Goal: Information Seeking & Learning: Find specific fact

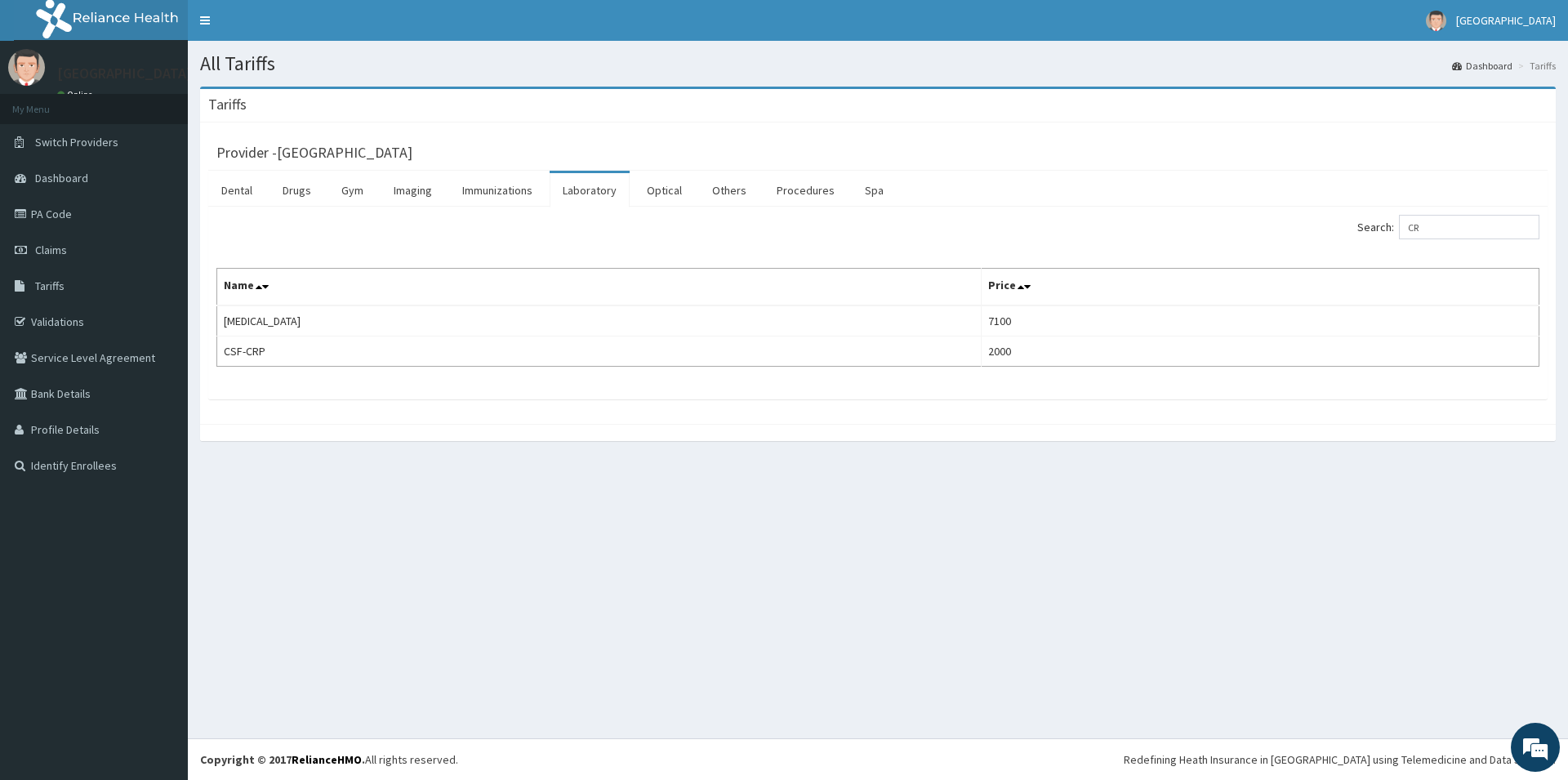
type input "C"
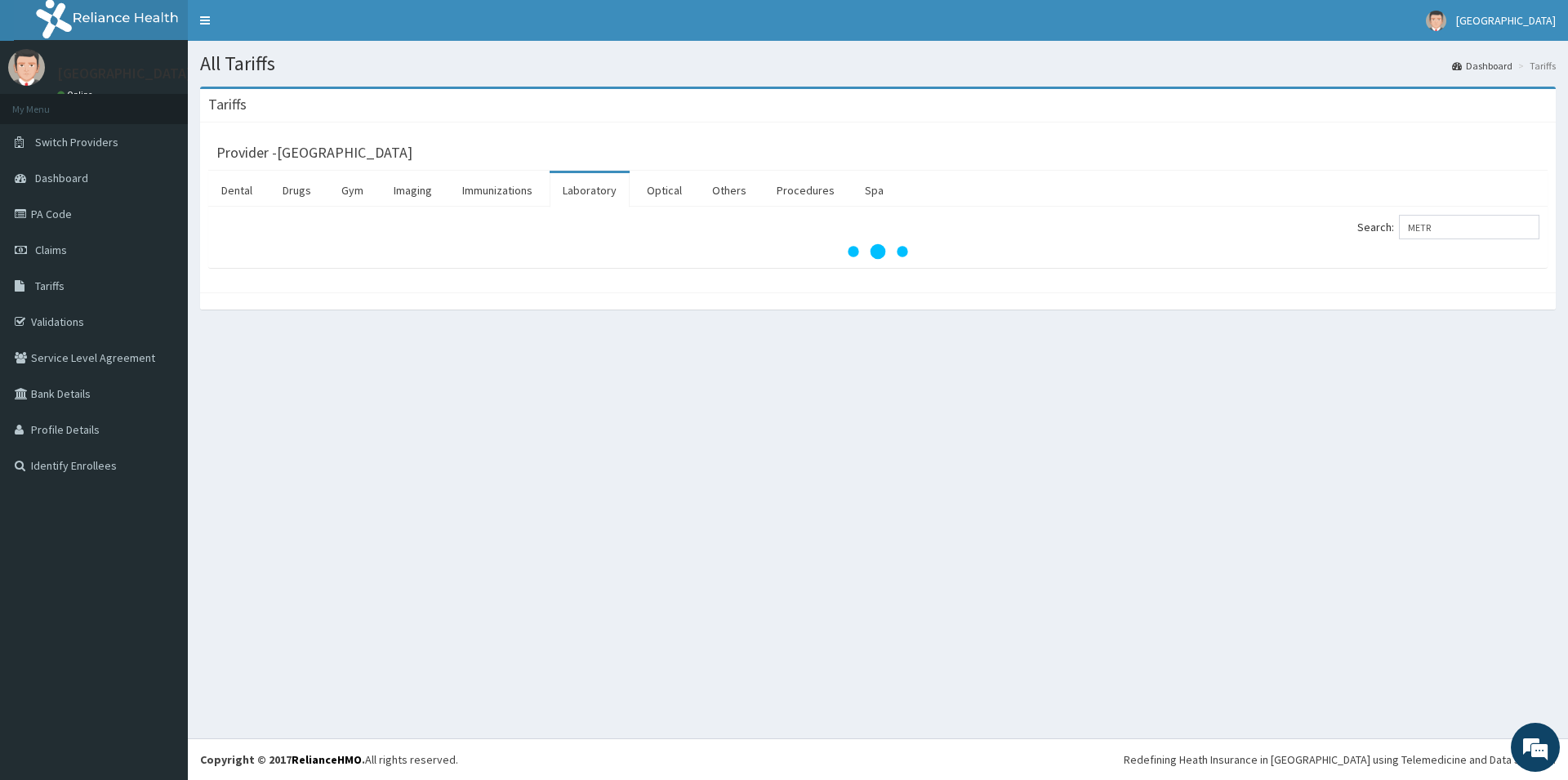
type input "METRO"
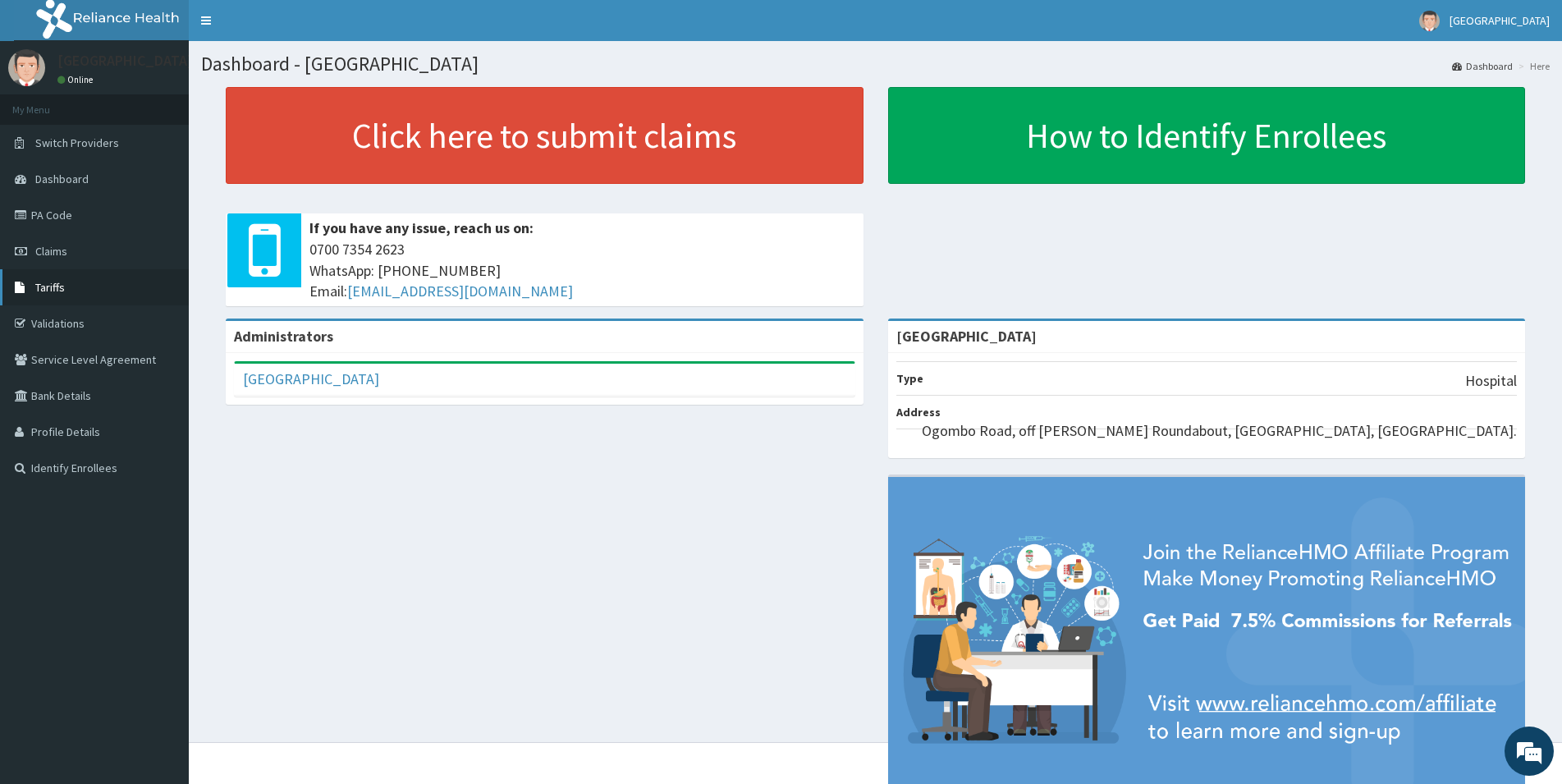
click at [71, 296] on link "Tariffs" at bounding box center [94, 287] width 189 height 36
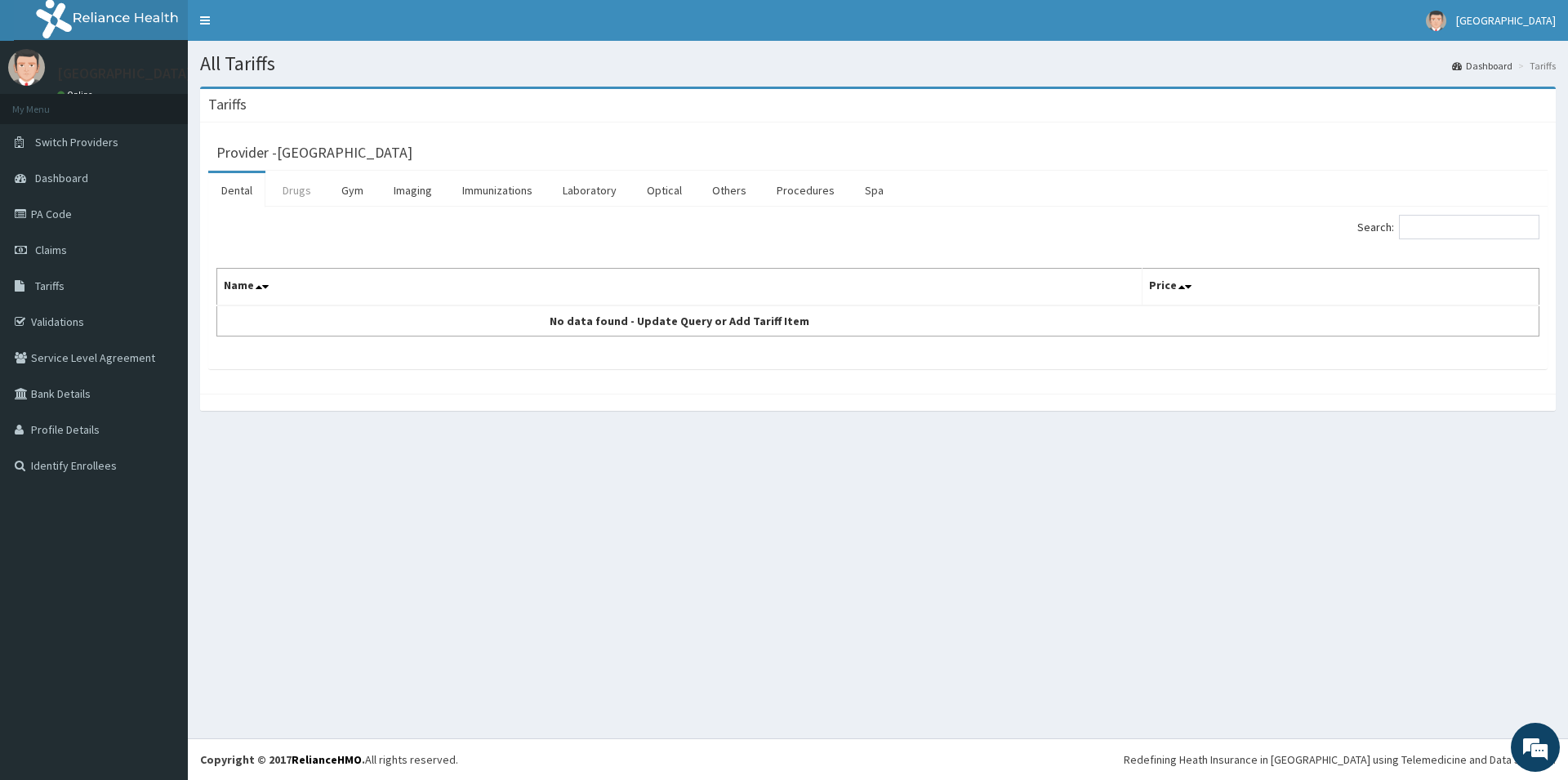
click at [298, 183] on link "Drugs" at bounding box center [297, 190] width 54 height 35
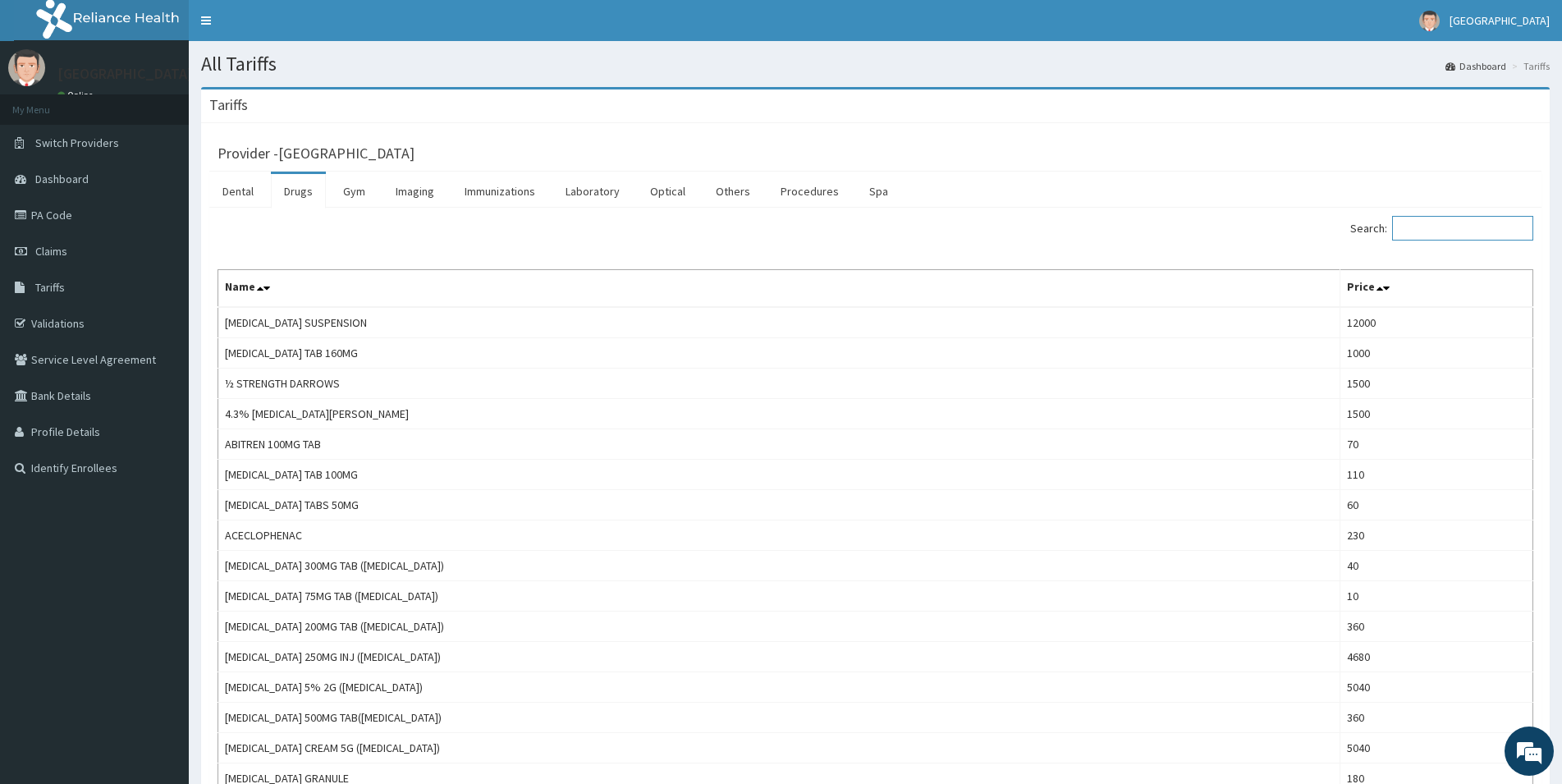
click at [1442, 224] on input "Search:" at bounding box center [1462, 228] width 141 height 24
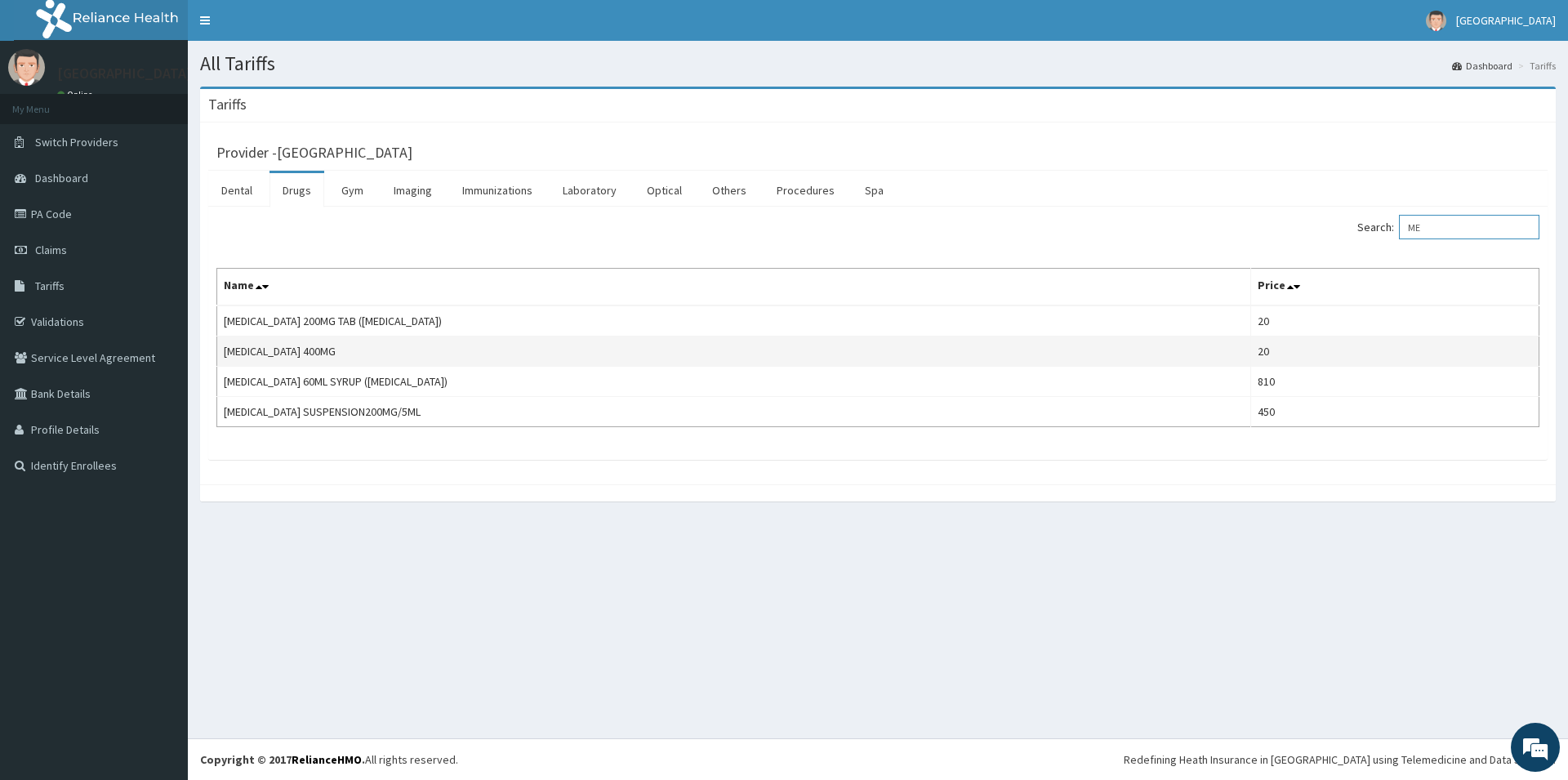
type input "M"
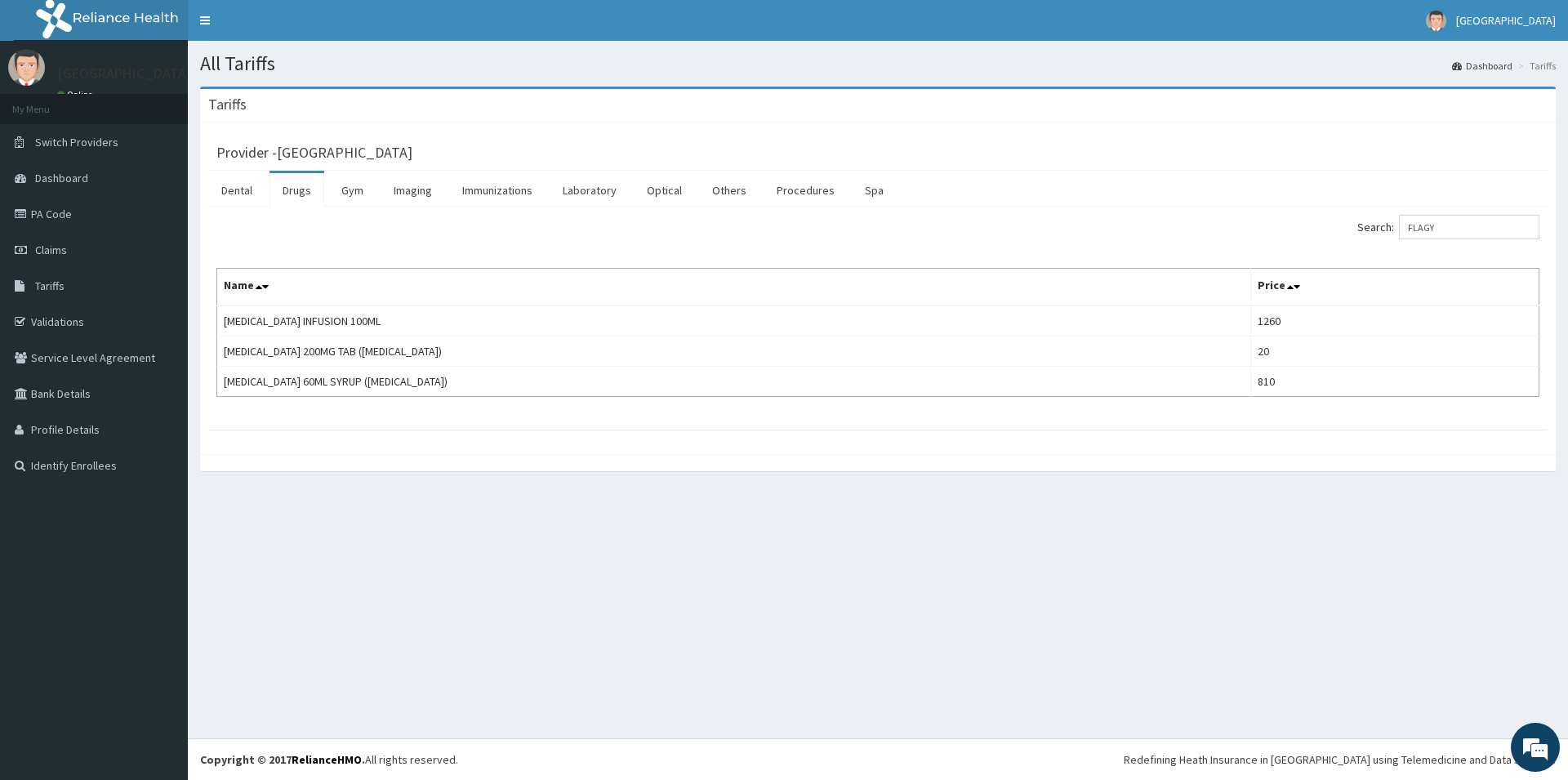
click at [1013, 555] on div "All Tariffs Dashboard Tariffs Tariffs Provider - Cedar Care Hospital Dental Dru…" at bounding box center [878, 389] width 1380 height 697
click at [1469, 230] on input "FLAGY" at bounding box center [1469, 227] width 140 height 24
type input "F"
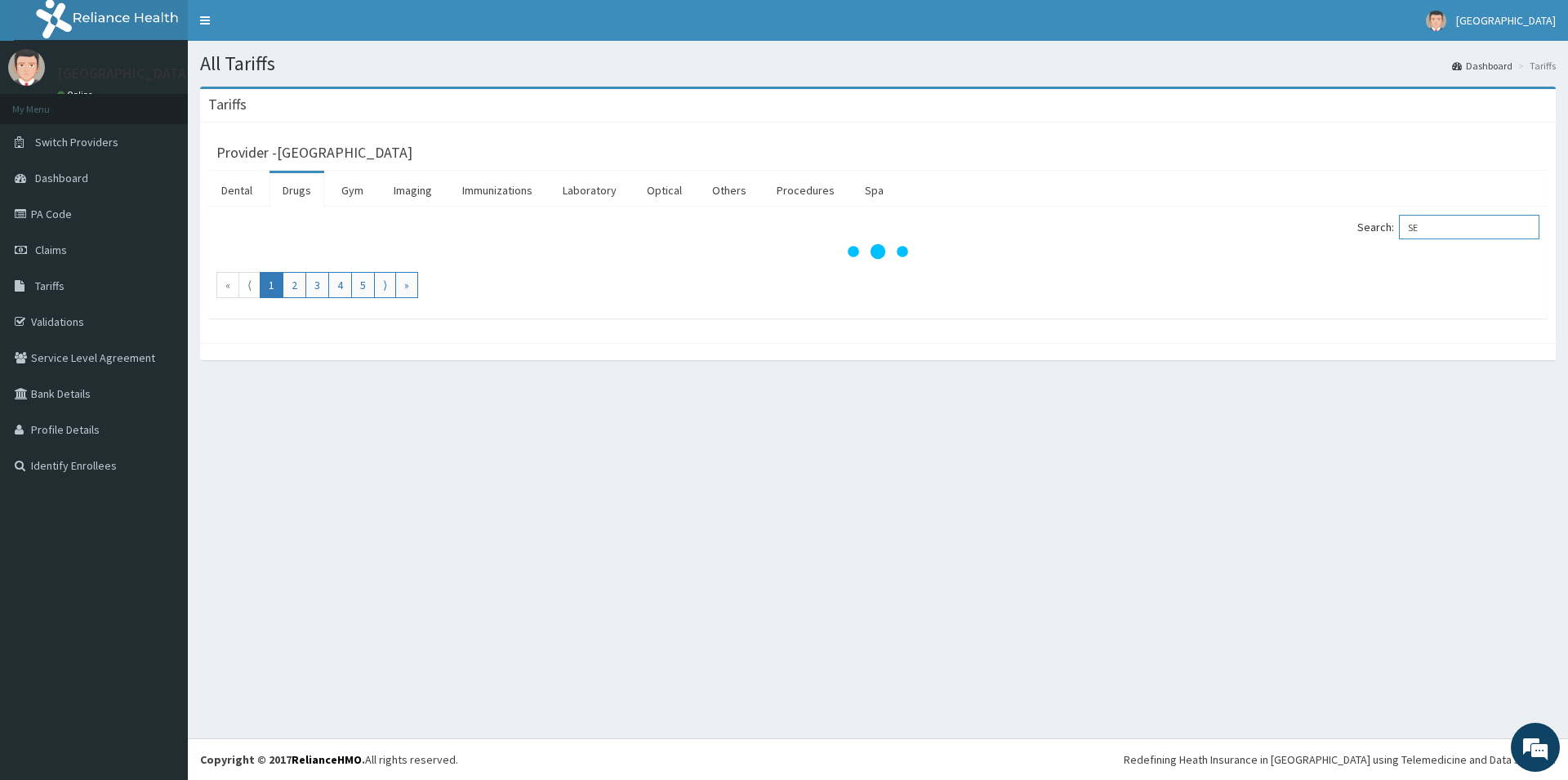
type input "S"
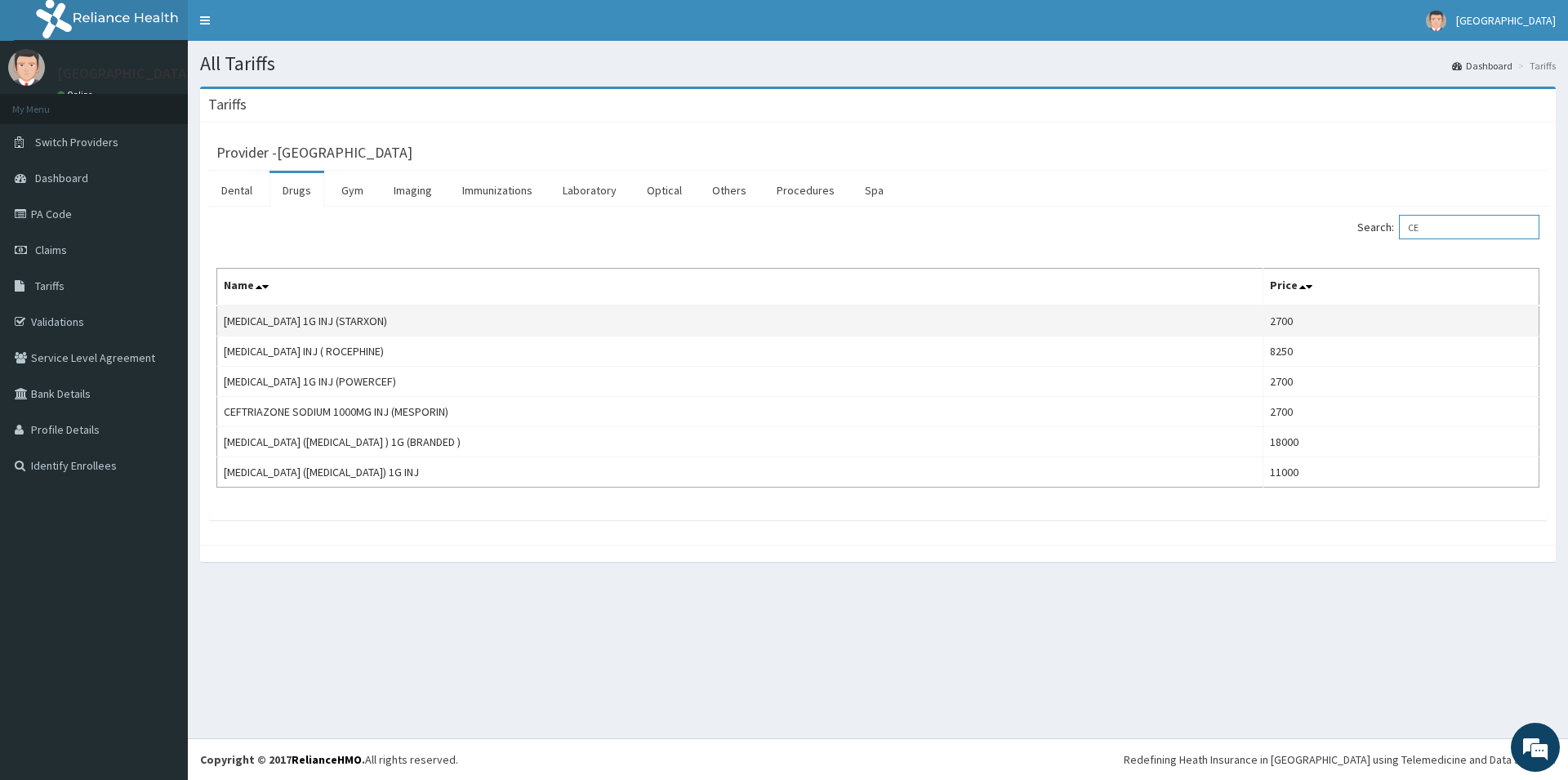
type input "C"
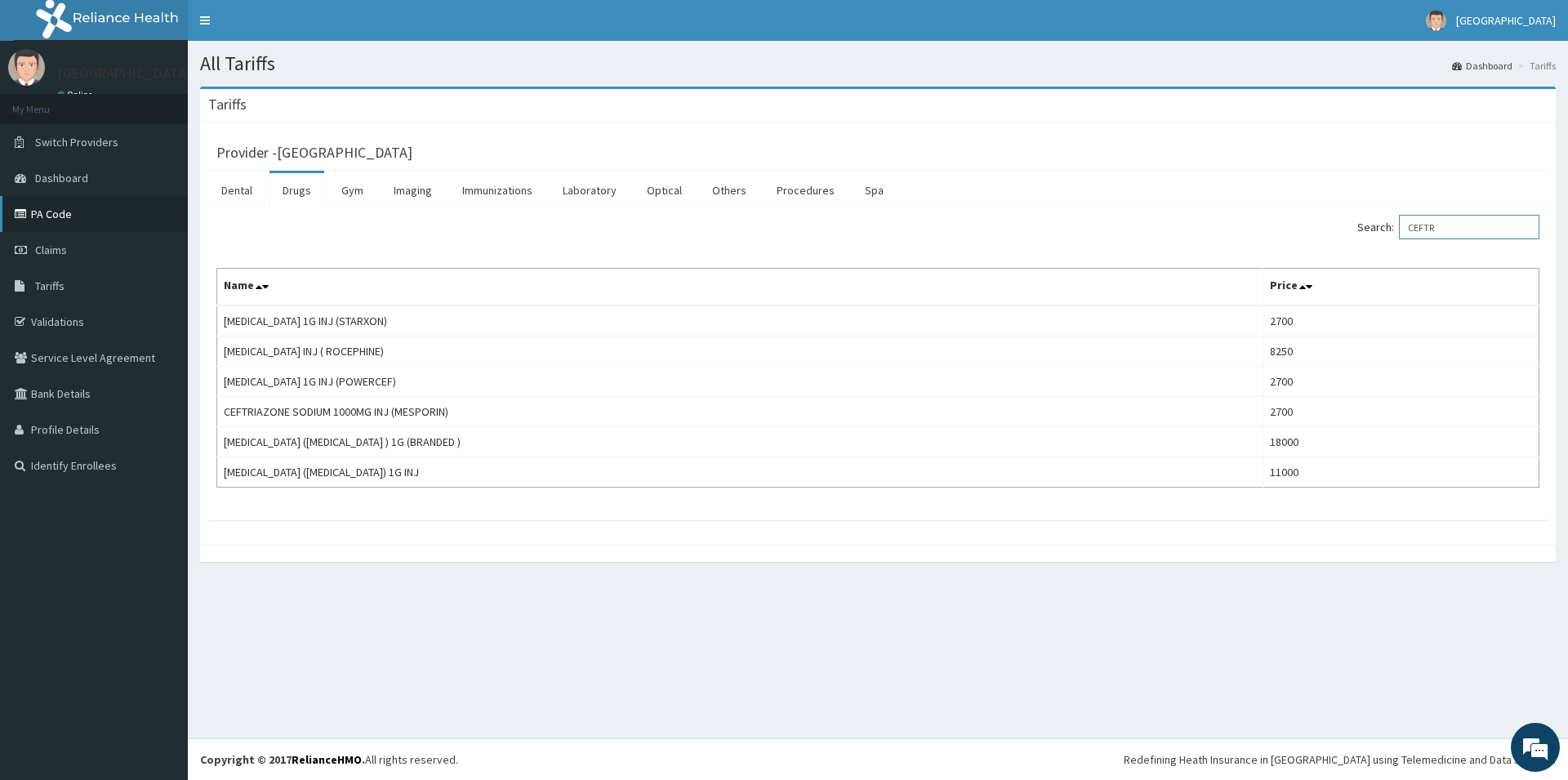
type input "CEFTR"
click at [59, 200] on link "PA Code" at bounding box center [94, 213] width 188 height 36
